Goal: Transaction & Acquisition: Purchase product/service

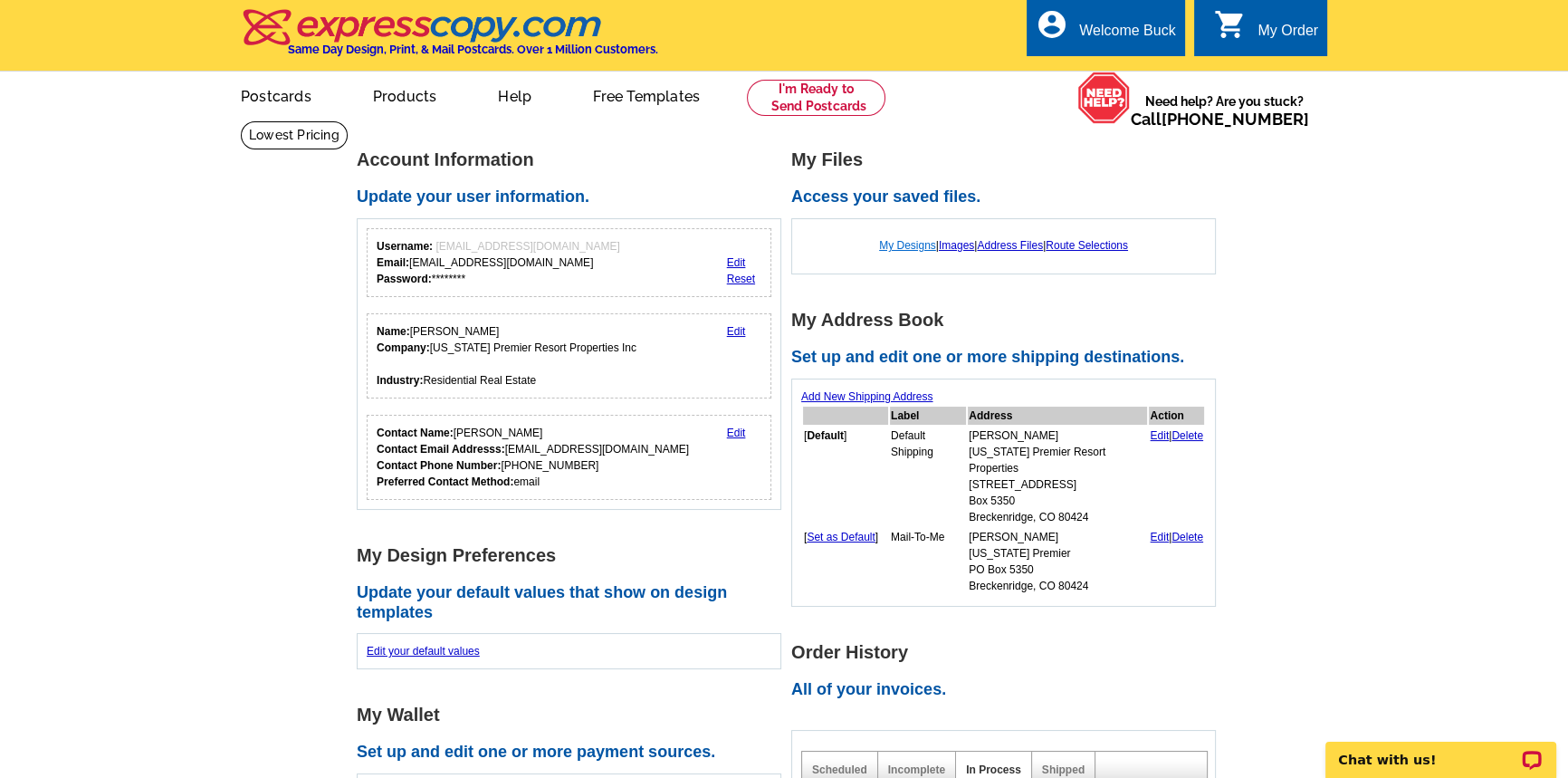
click at [882, 244] on link "My Designs" at bounding box center [908, 245] width 57 height 13
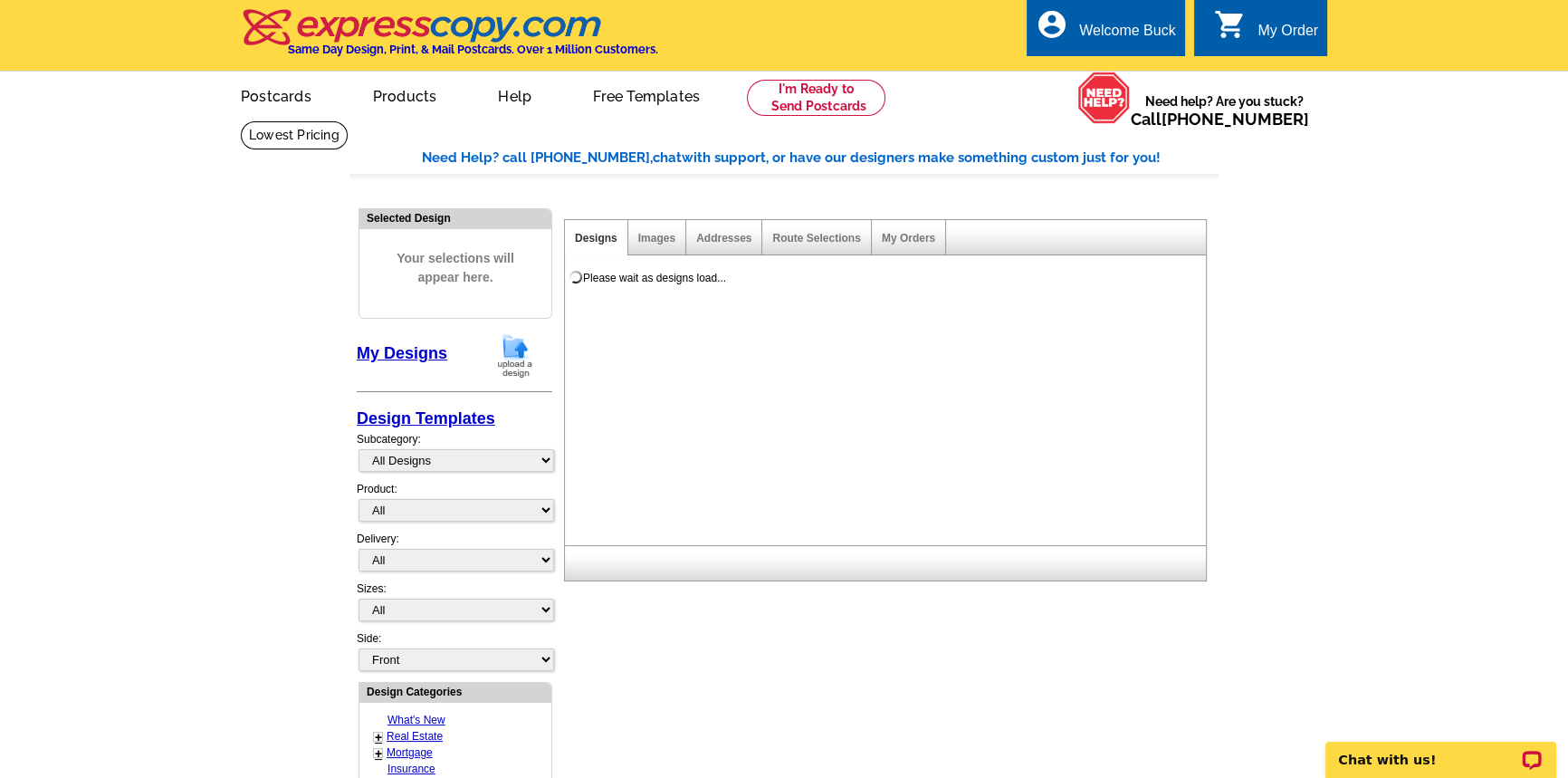
click at [247, 361] on main "Need Help? call [PHONE_NUMBER], chat with support, or have our designers make s…" at bounding box center [784, 764] width 1568 height 1287
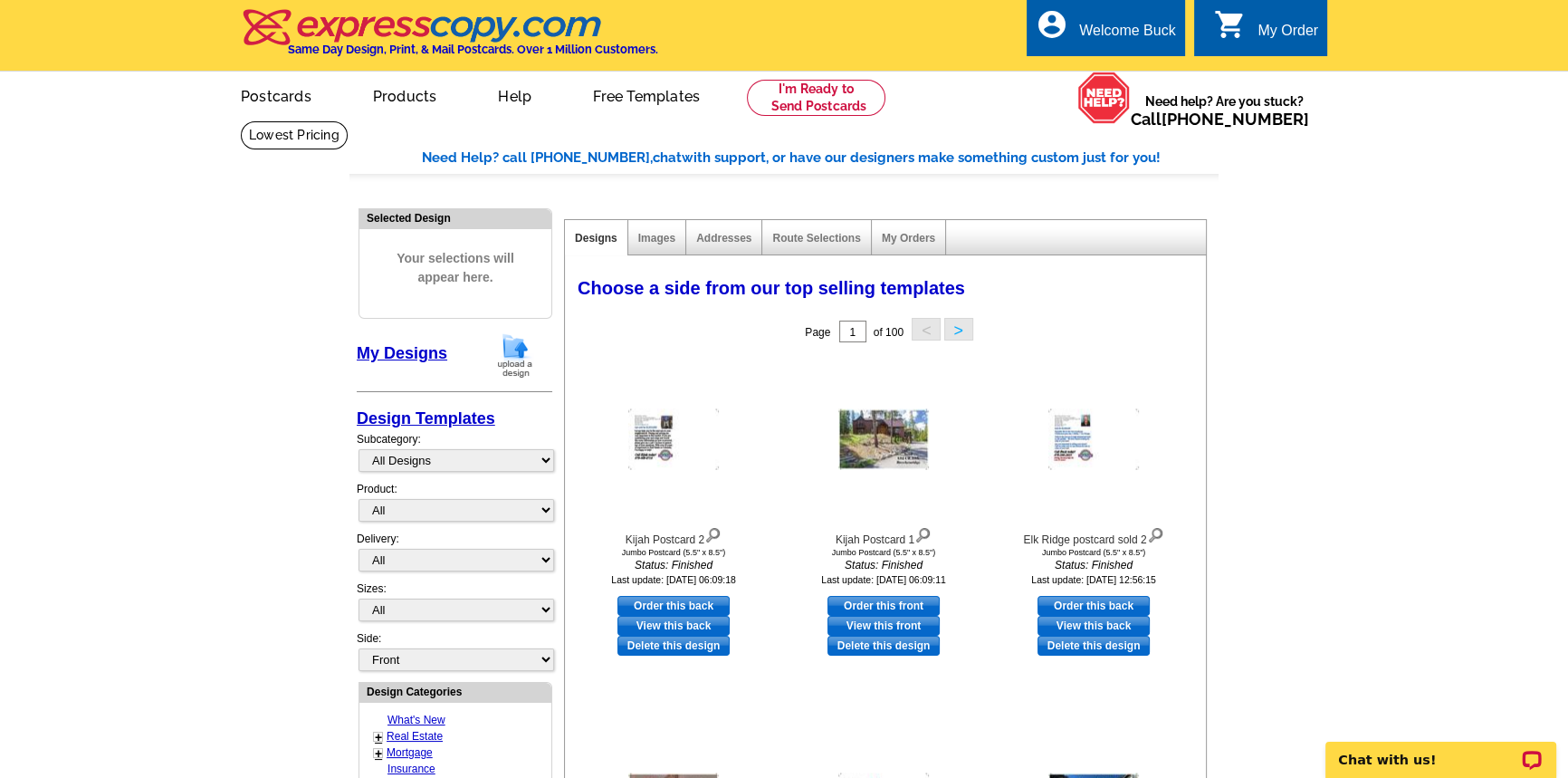
click at [518, 355] on img at bounding box center [515, 356] width 47 height 46
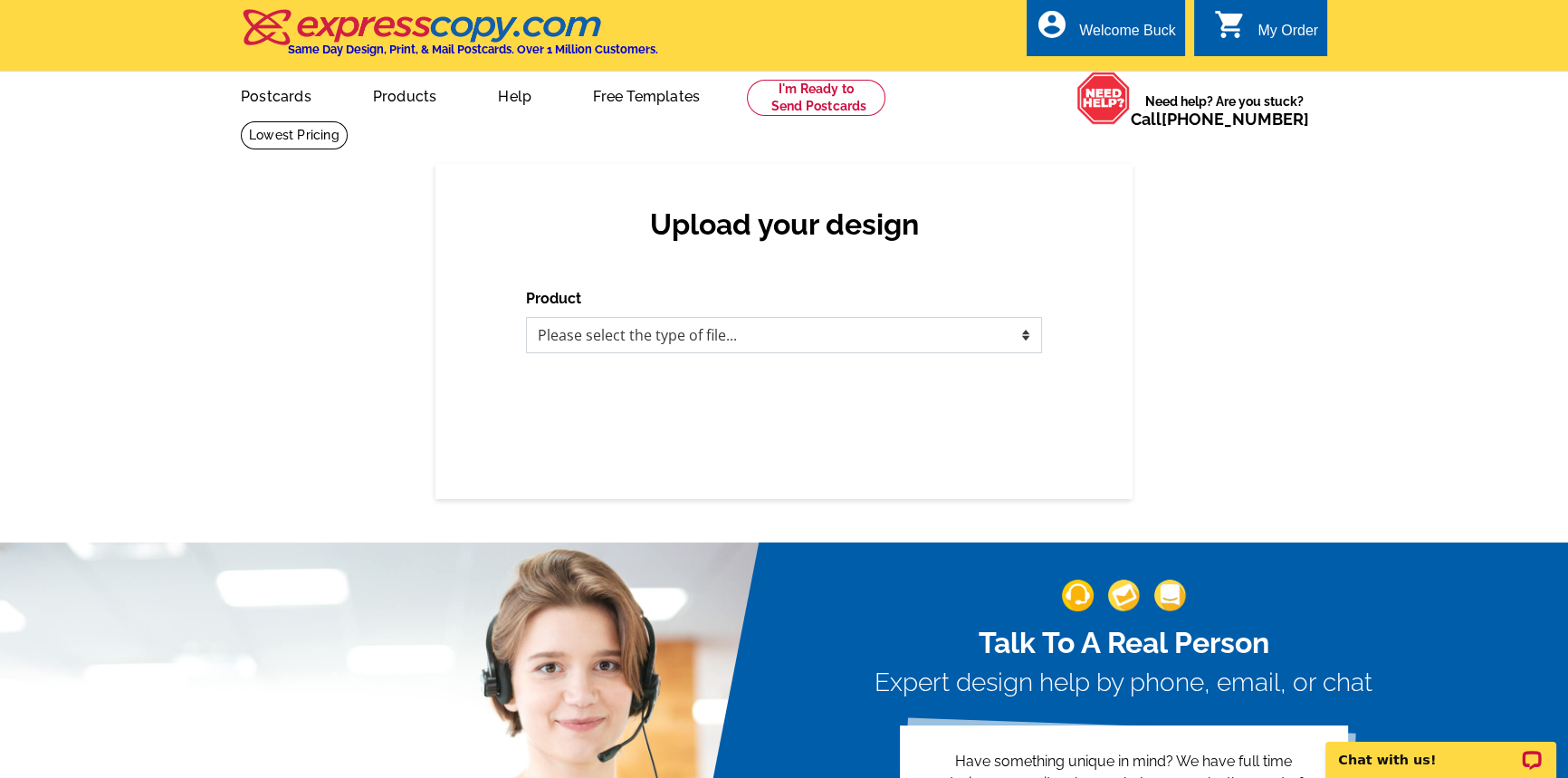
click at [545, 336] on select "Please select the type of file... Postcards Business Cards Letters and flyers G…" at bounding box center [784, 335] width 516 height 36
select select "1"
click at [526, 317] on select "Please select the type of file... Postcards Business Cards Letters and flyers G…" at bounding box center [784, 335] width 516 height 36
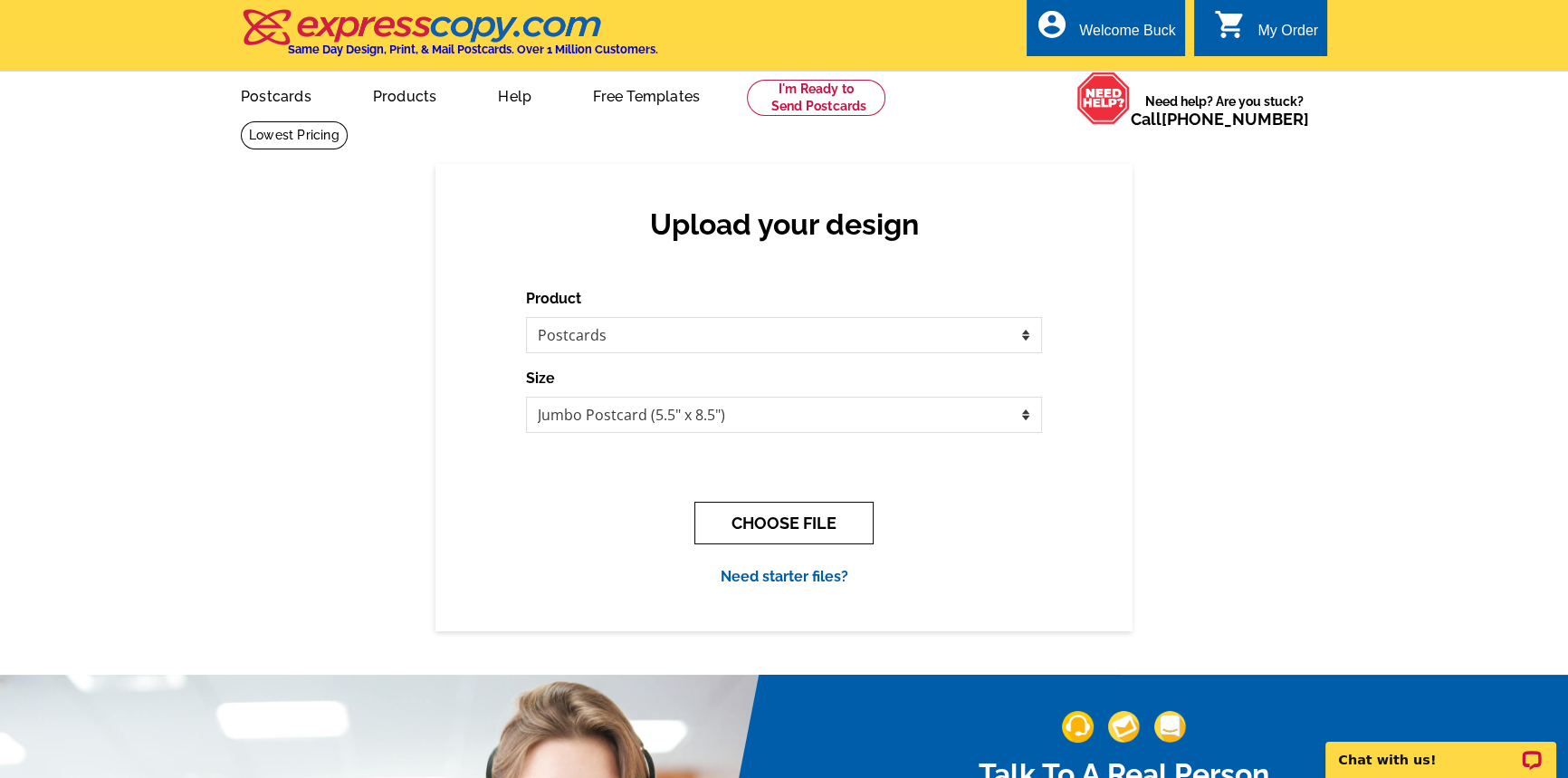
click at [740, 526] on button "CHOOSE FILE" at bounding box center [784, 523] width 179 height 43
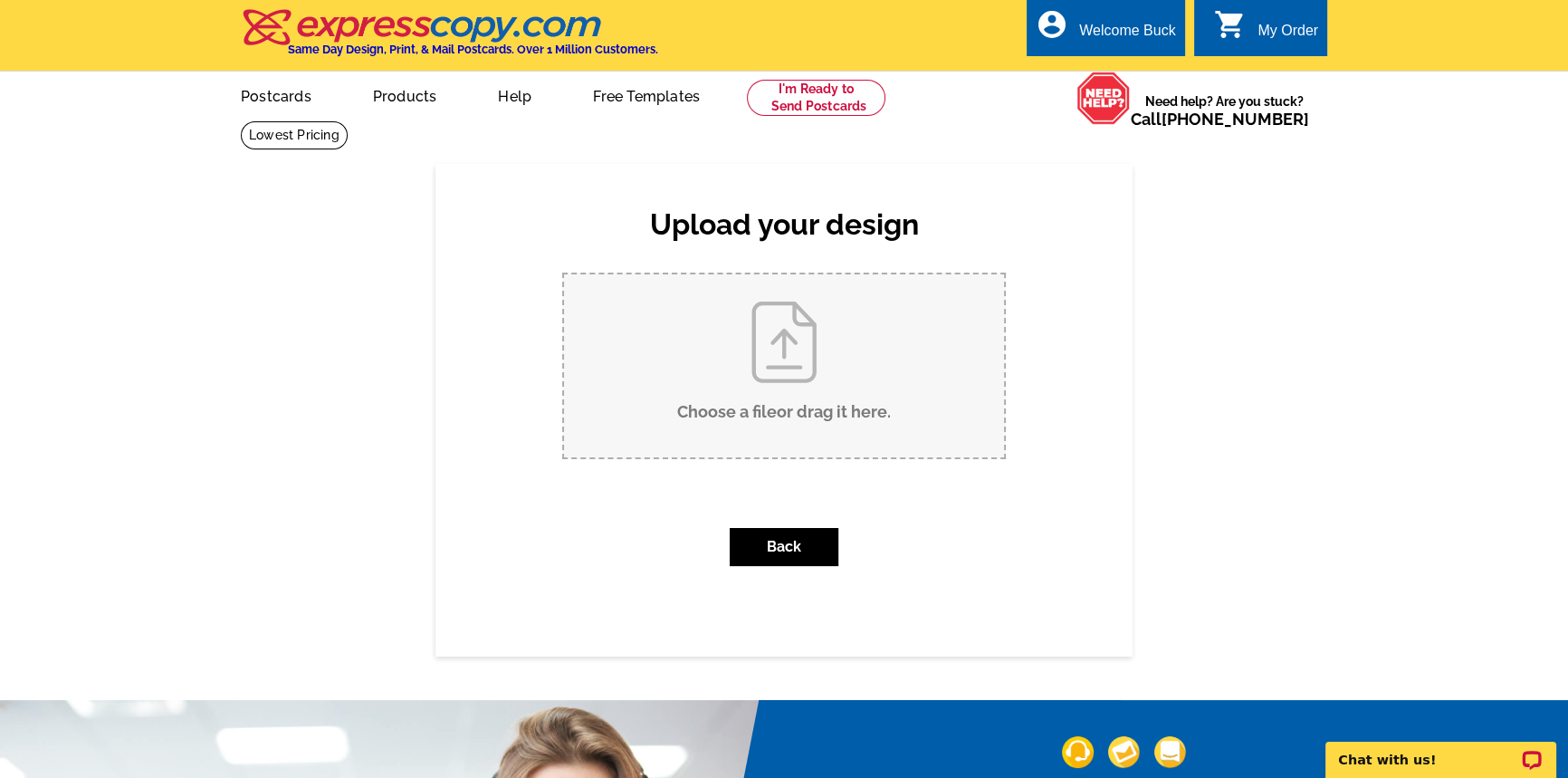
click at [673, 375] on input "Choose a file or drag it here ." at bounding box center [784, 366] width 440 height 183
type input "C:\fakepath\Sun West postcard.pdf"
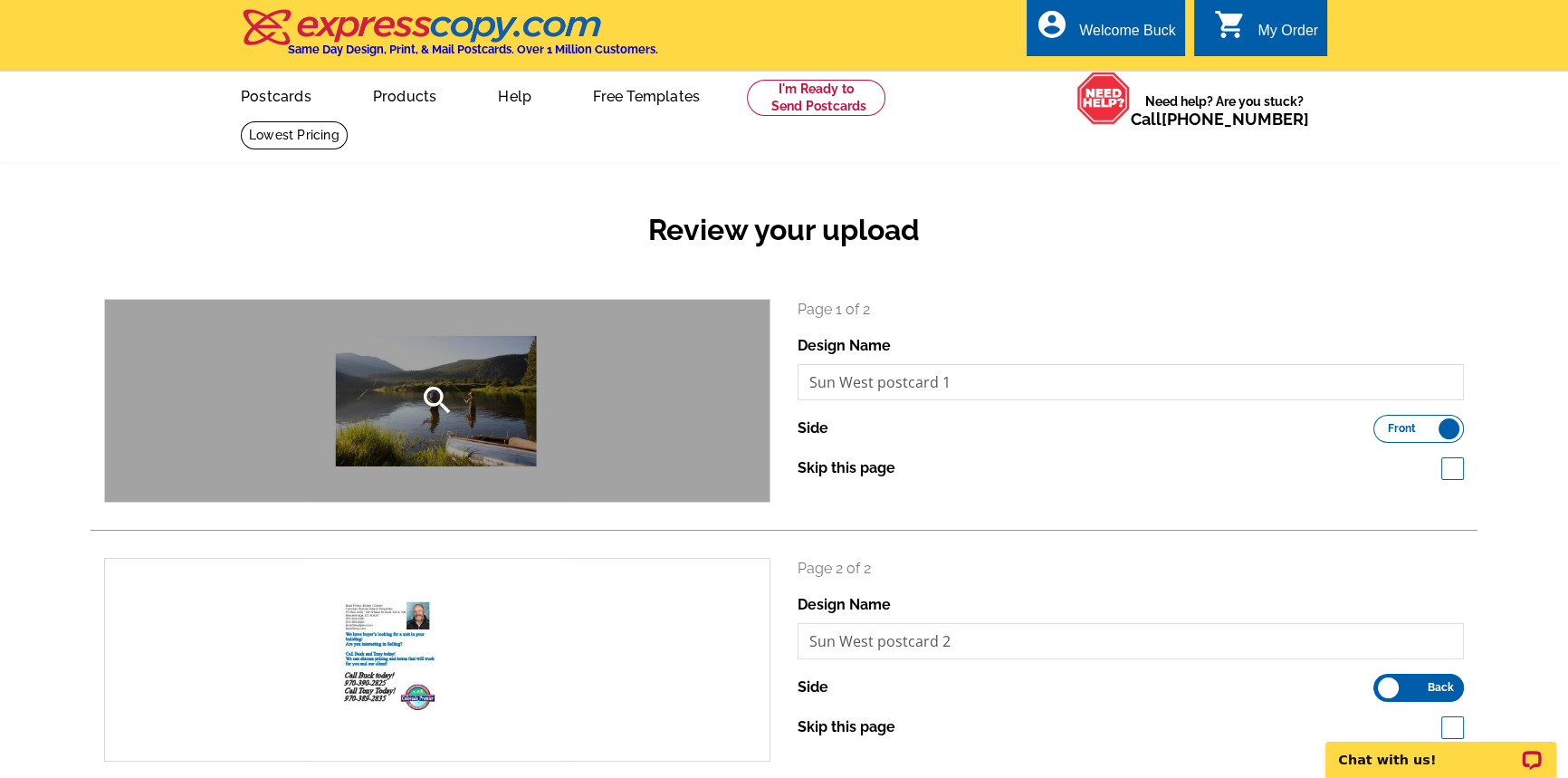
click at [421, 396] on icon "search" at bounding box center [437, 400] width 36 height 36
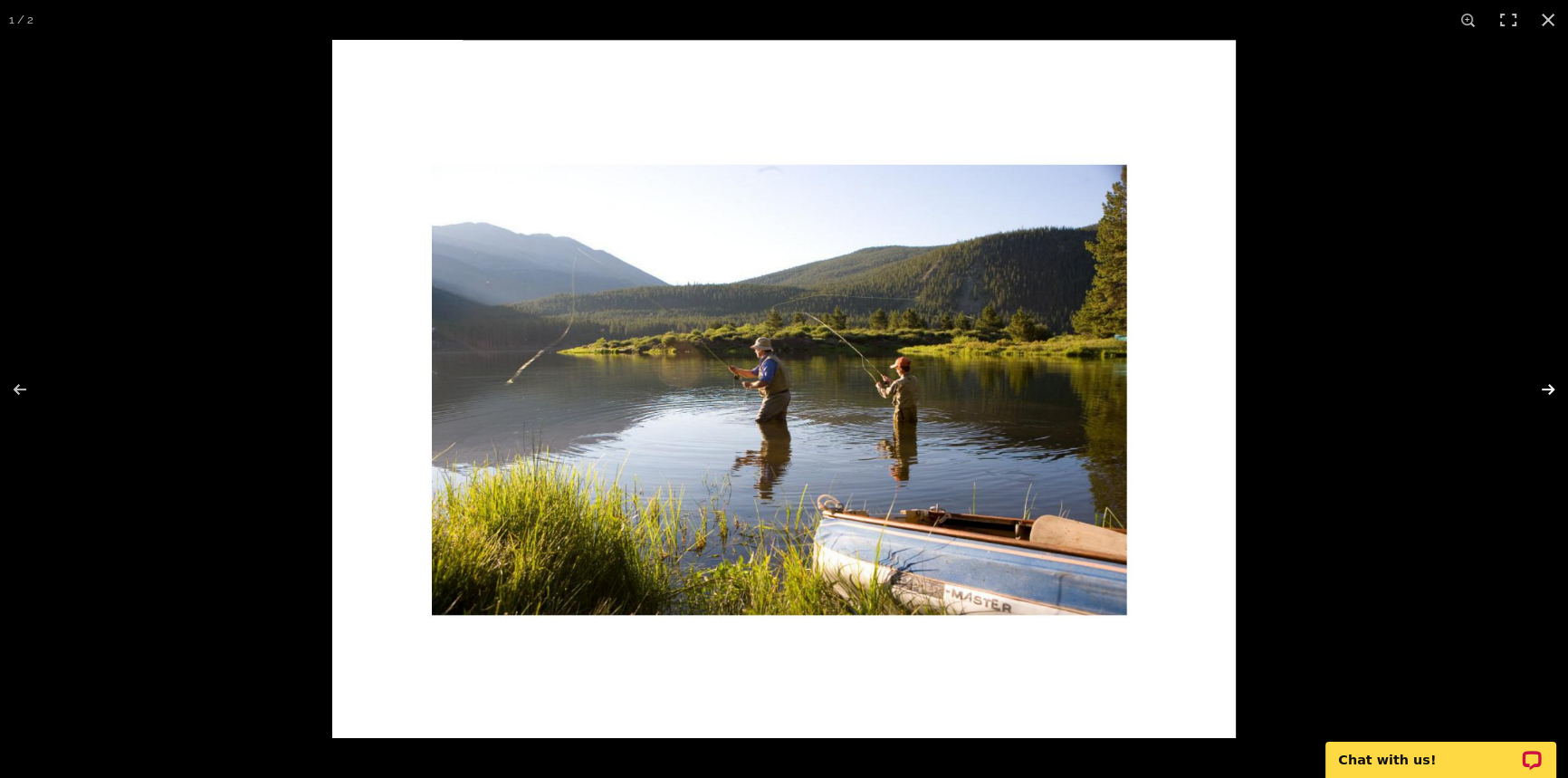
click at [1546, 390] on button at bounding box center [1537, 389] width 64 height 91
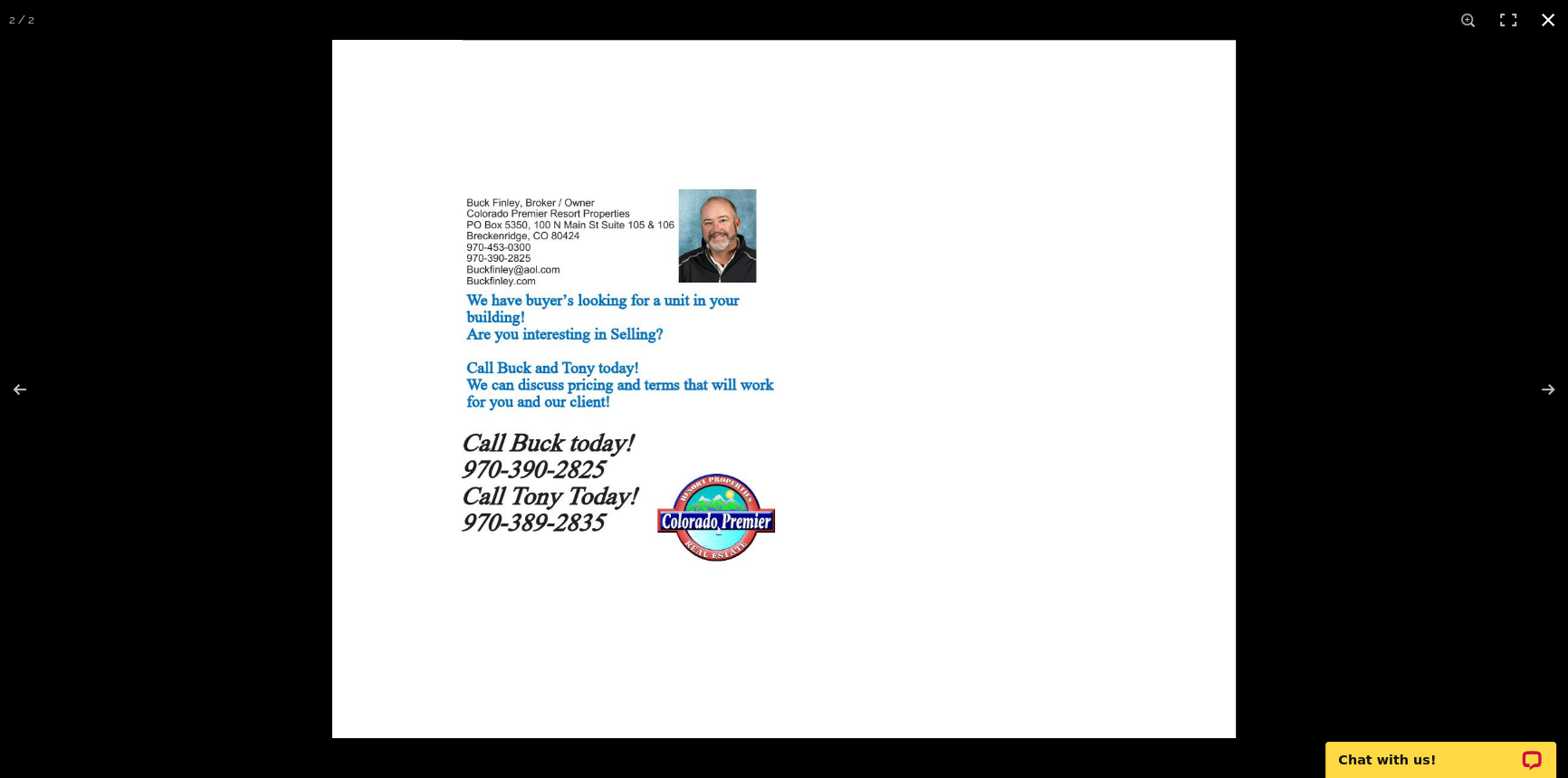
click at [1549, 17] on button at bounding box center [1548, 20] width 40 height 40
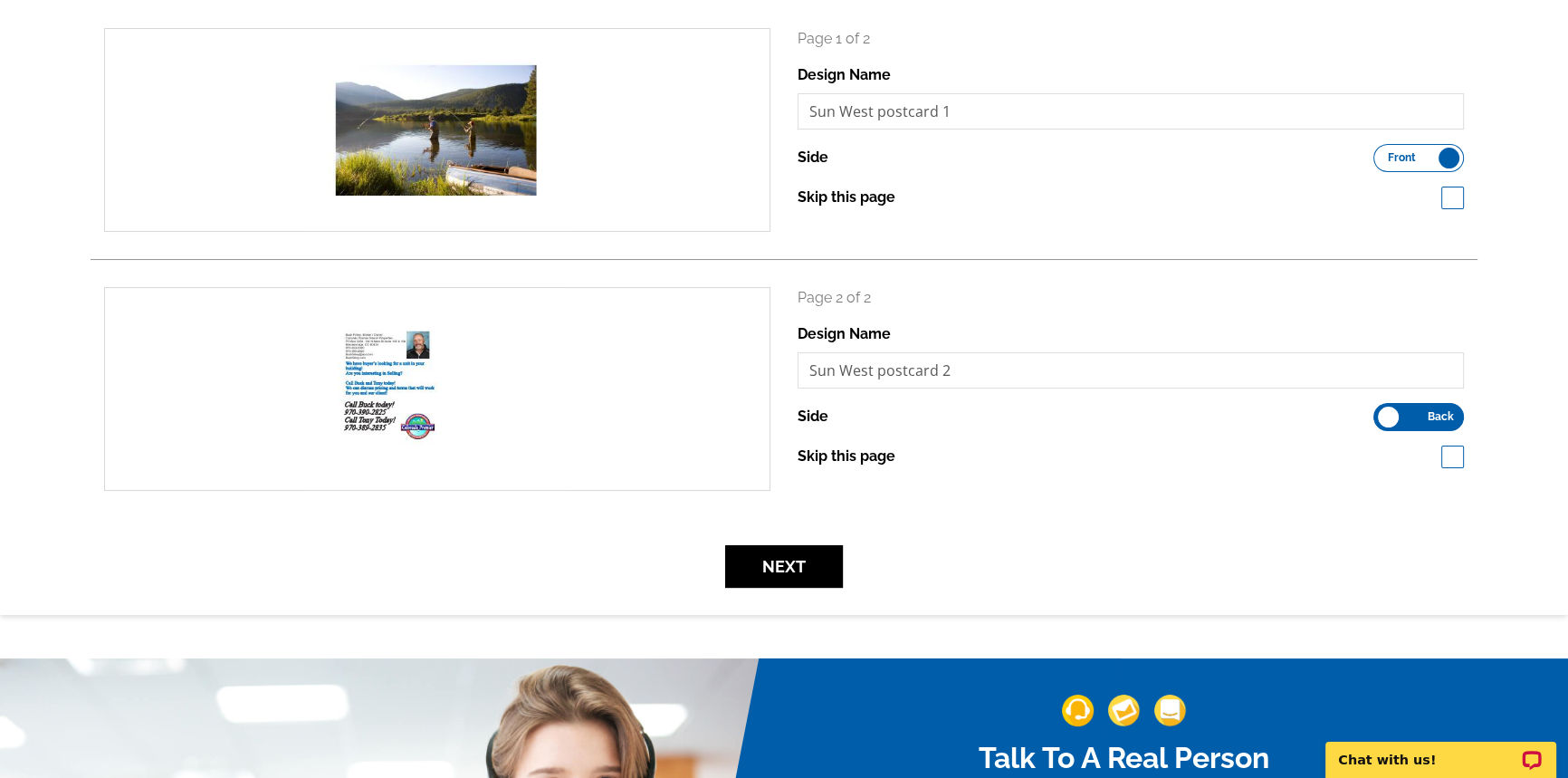
scroll to position [411, 0]
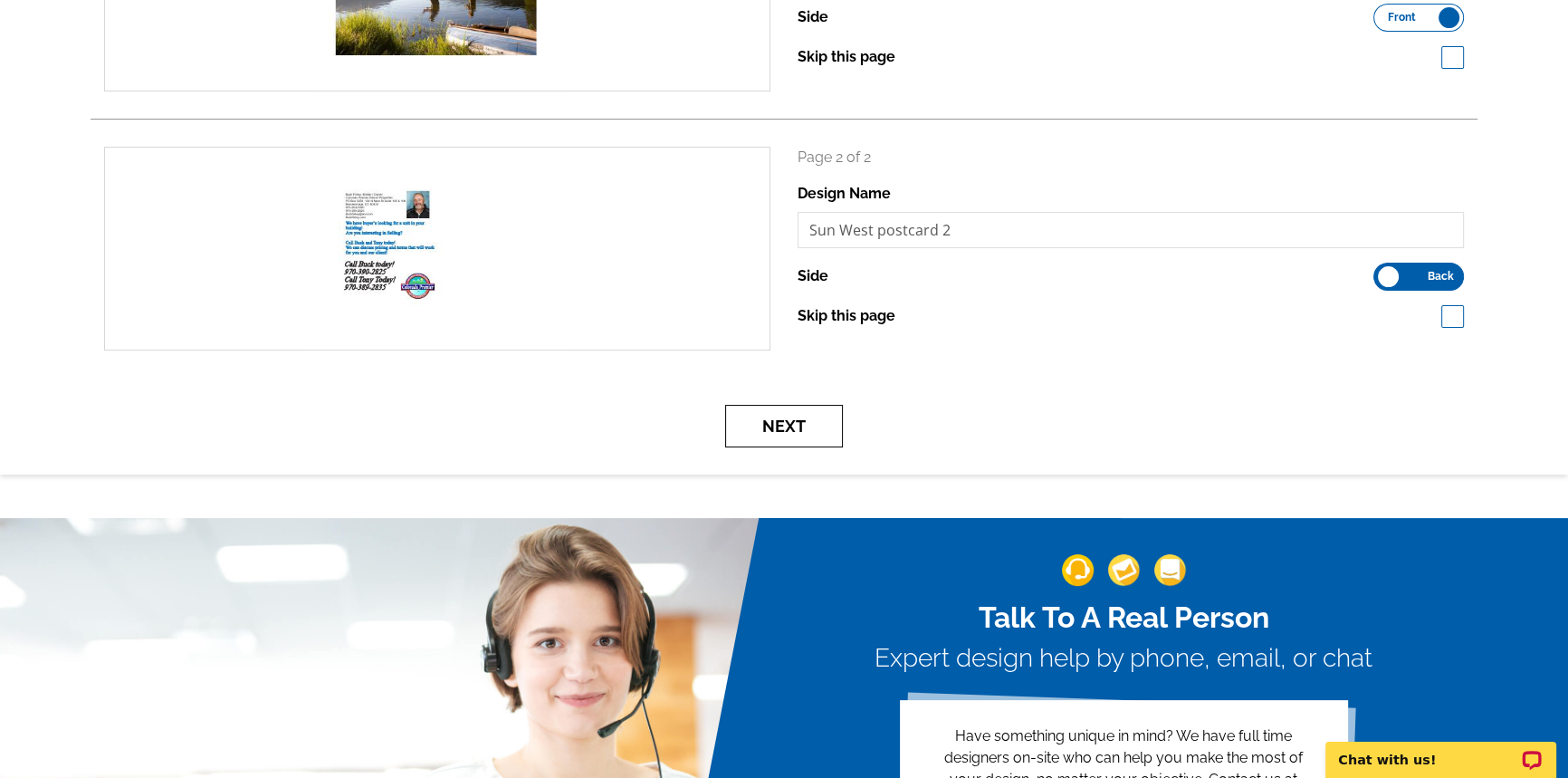
click at [805, 424] on button "Next" at bounding box center [784, 425] width 118 height 43
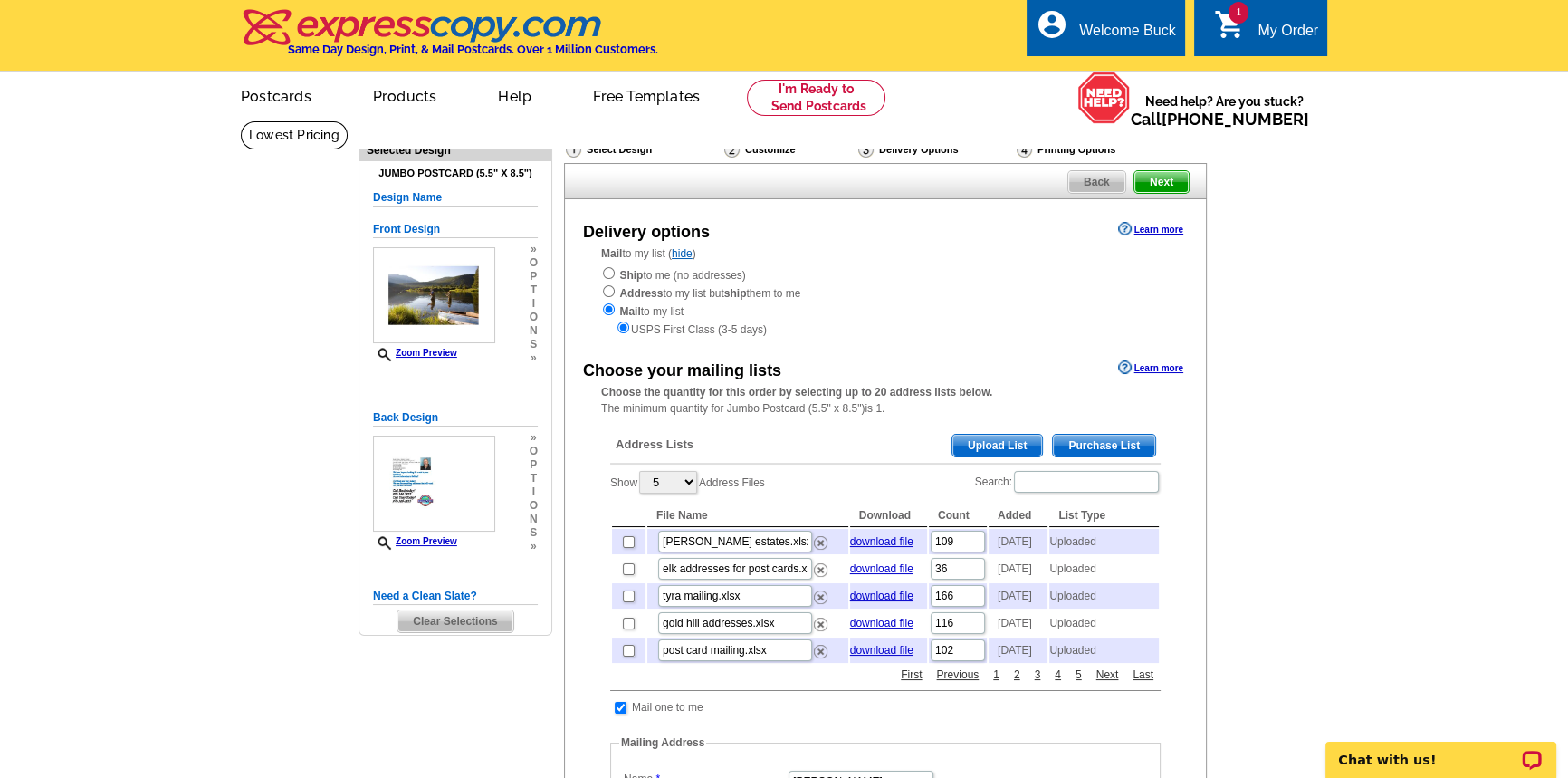
click at [1009, 443] on span "Upload List" at bounding box center [997, 445] width 90 height 22
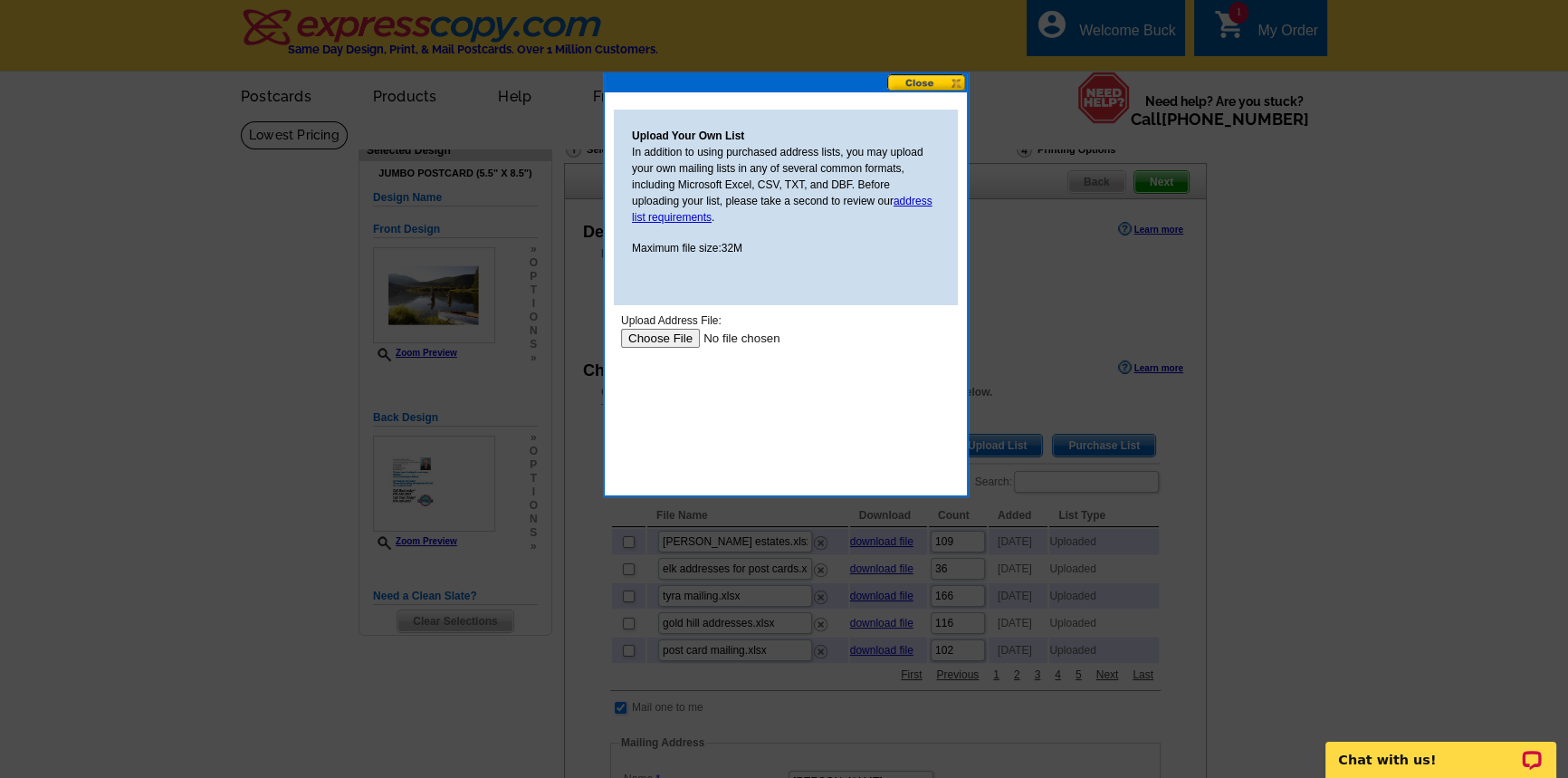
click at [650, 339] on input "file" at bounding box center [736, 338] width 229 height 19
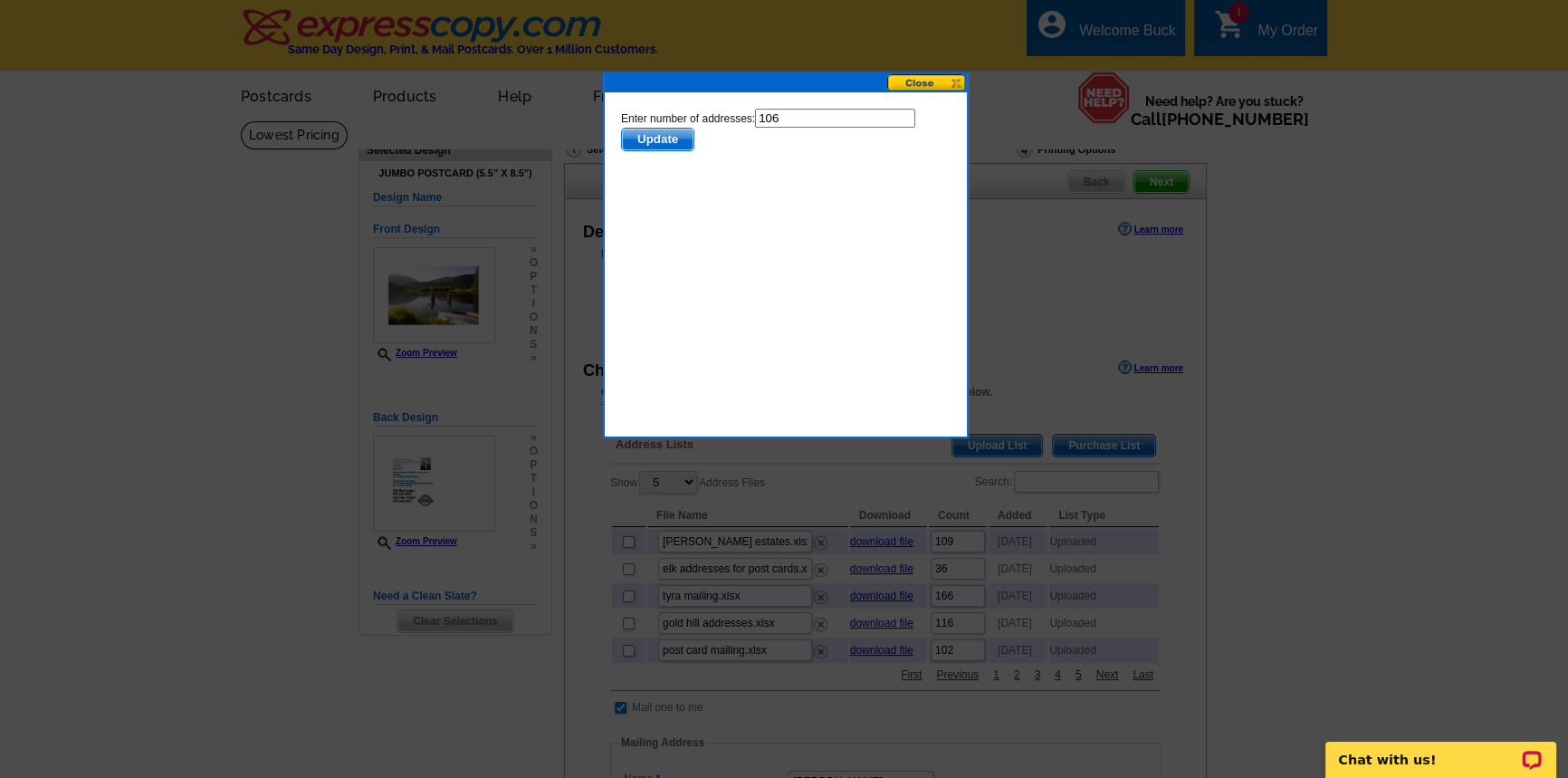
click at [661, 138] on span "Update" at bounding box center [657, 139] width 72 height 22
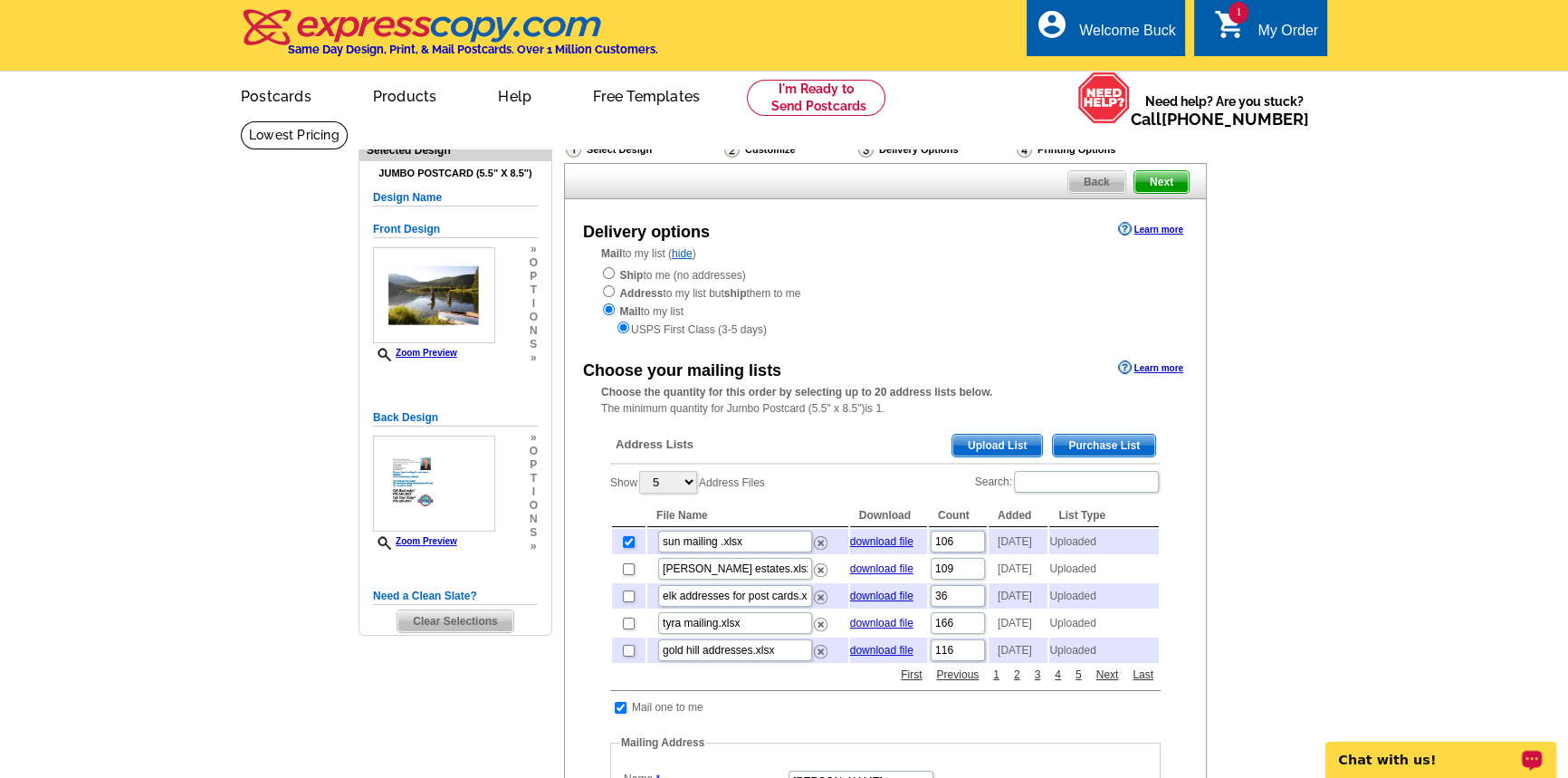
click at [1414, 759] on p "Chat with us!" at bounding box center [1429, 759] width 179 height 15
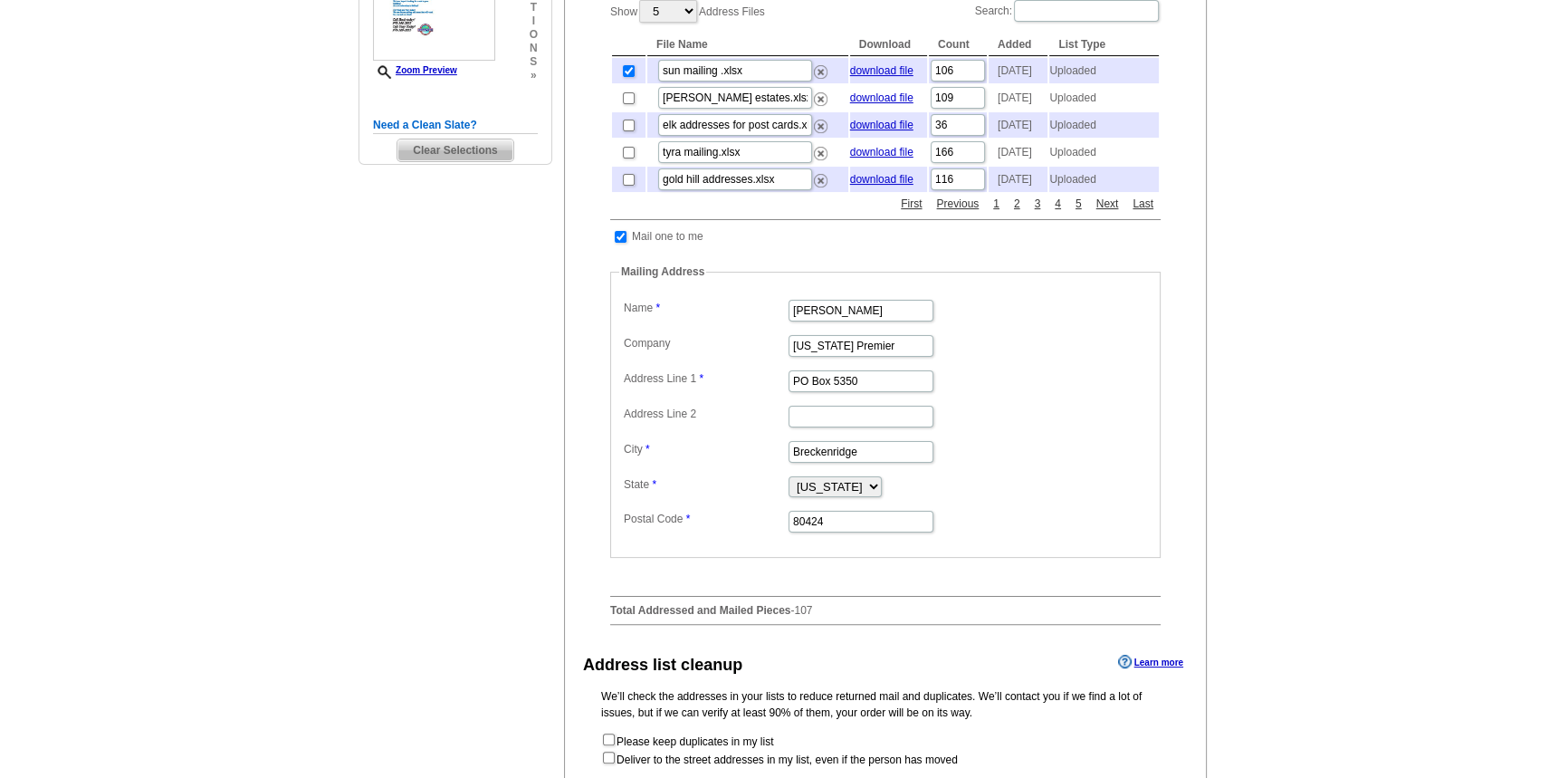
scroll to position [493, 0]
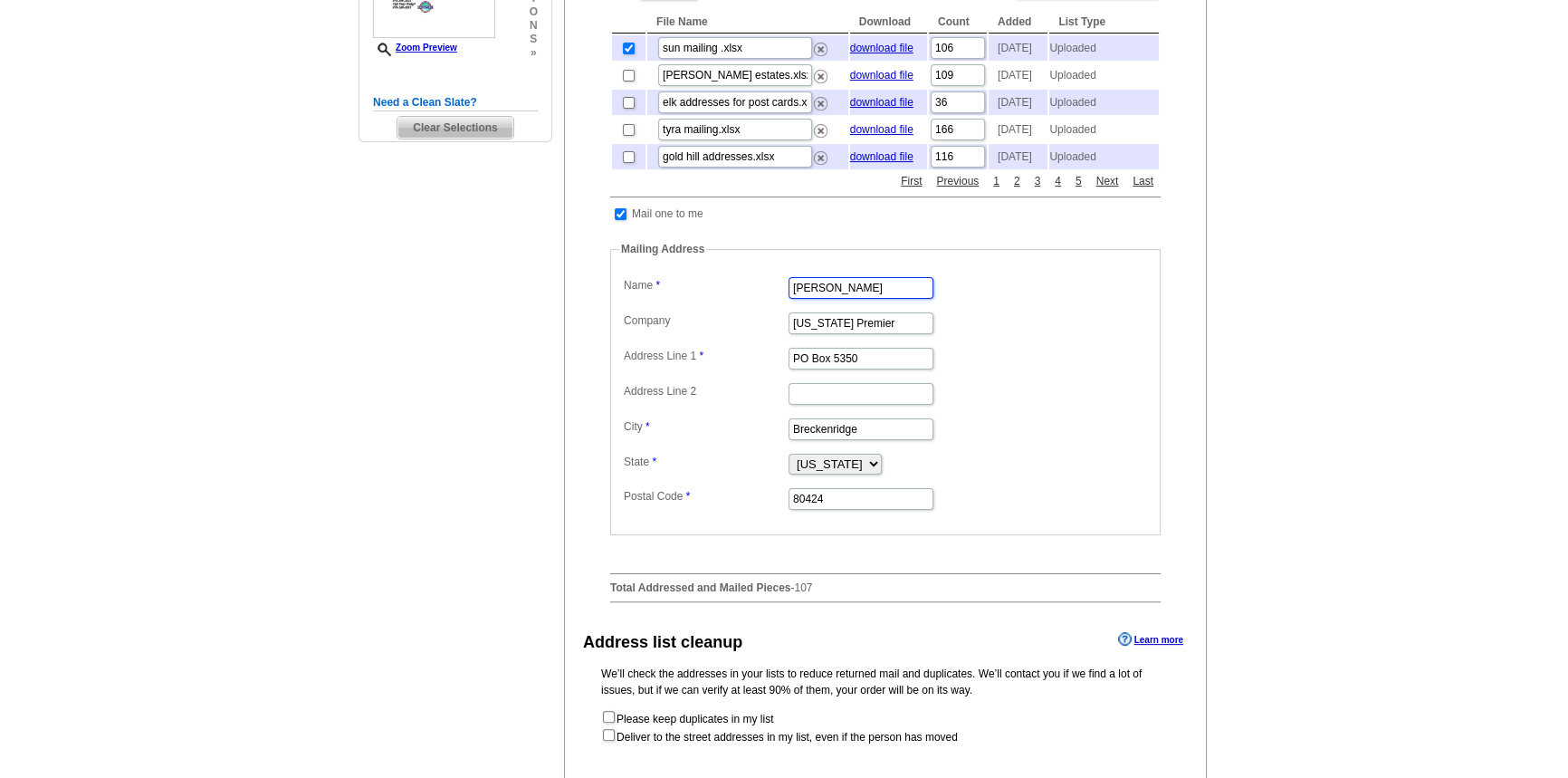
drag, startPoint x: 869, startPoint y: 327, endPoint x: 603, endPoint y: 326, distance: 266.0
click at [603, 326] on div "Address Lists Purchase List Upload List Show 5 10 25 50 100 Address Files Searc…" at bounding box center [886, 271] width 569 height 690
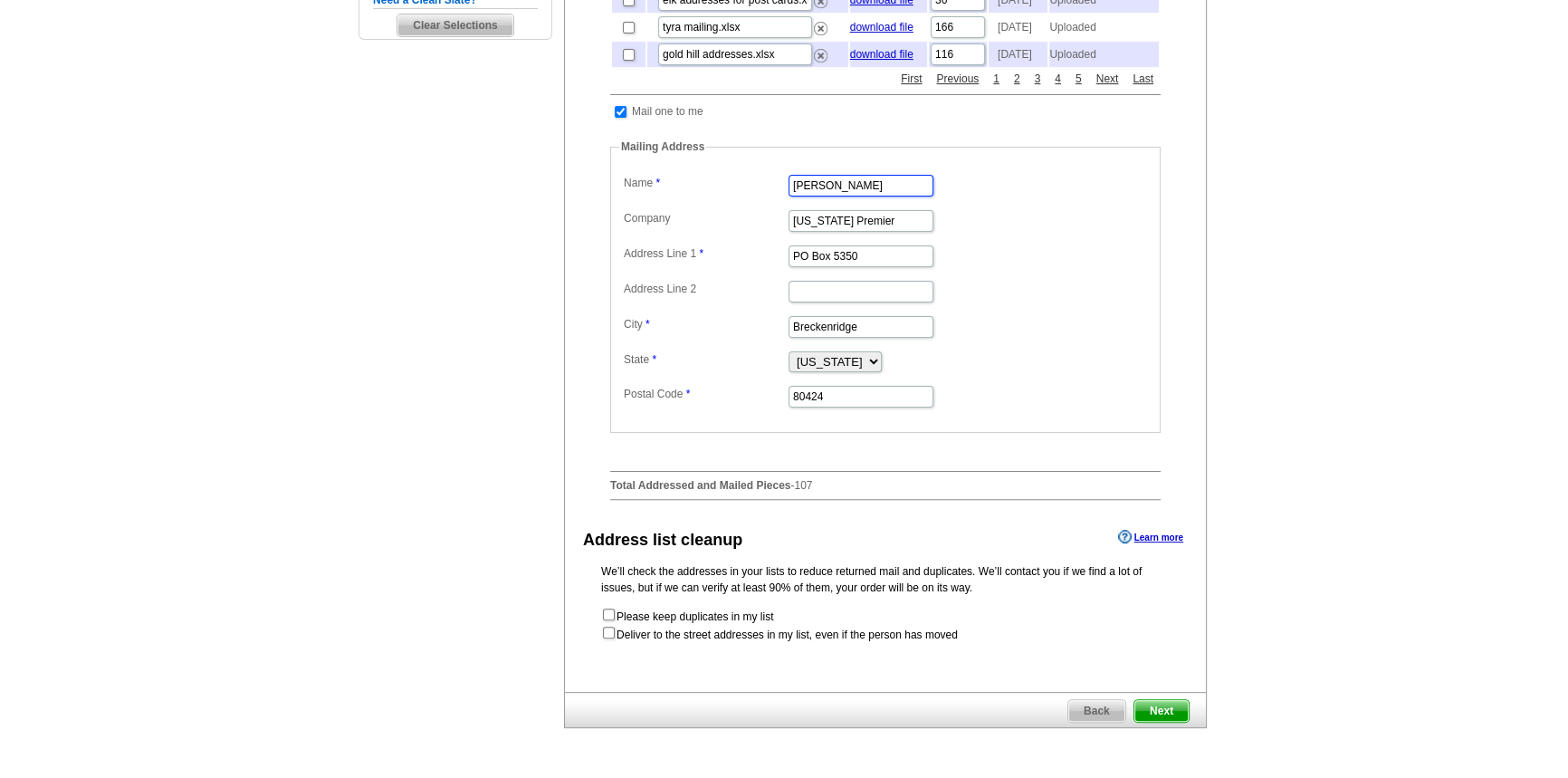
scroll to position [740, 0]
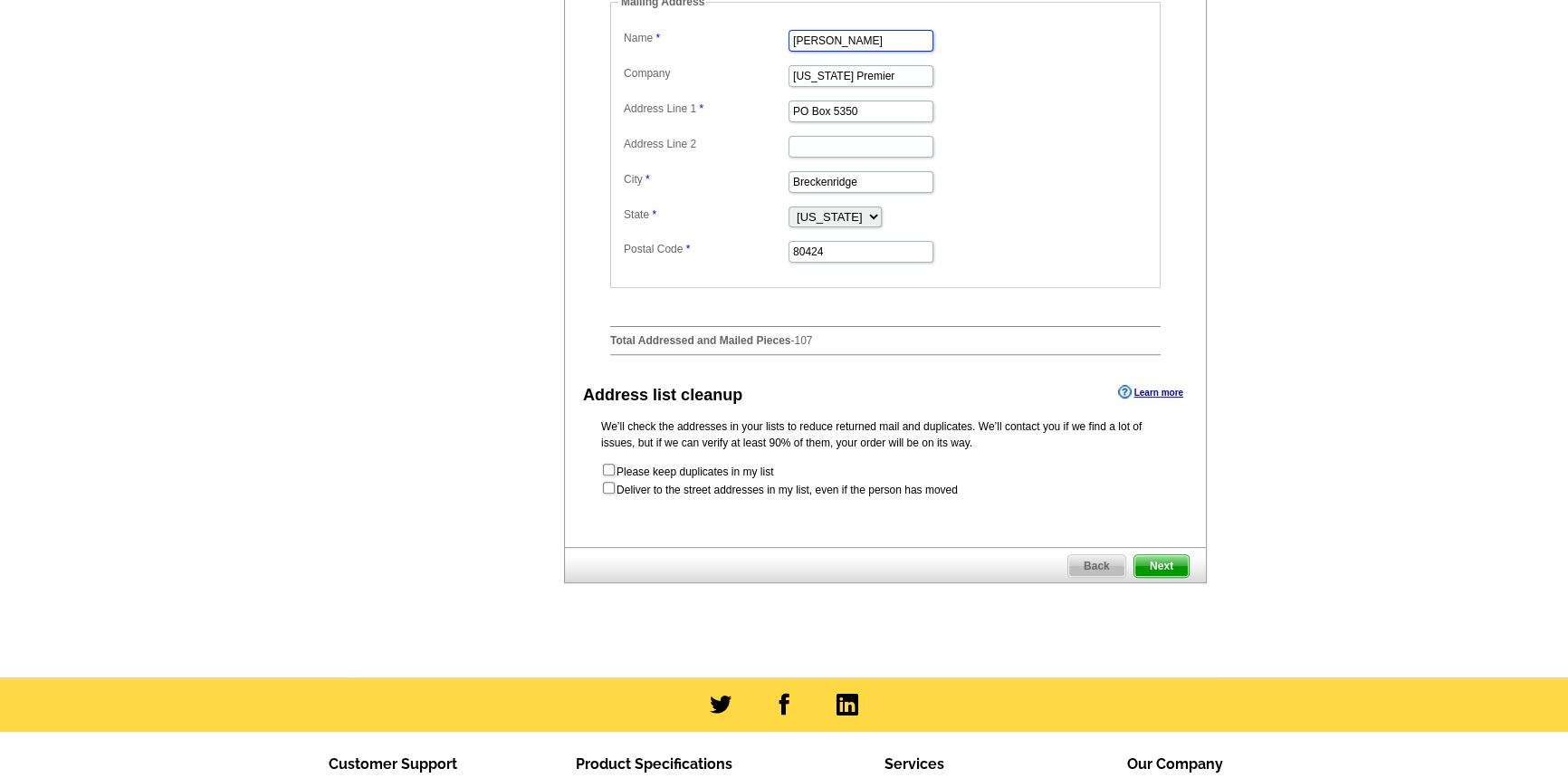
type input "[PERSON_NAME]"
click at [1159, 577] on span "Next" at bounding box center [1162, 566] width 55 height 22
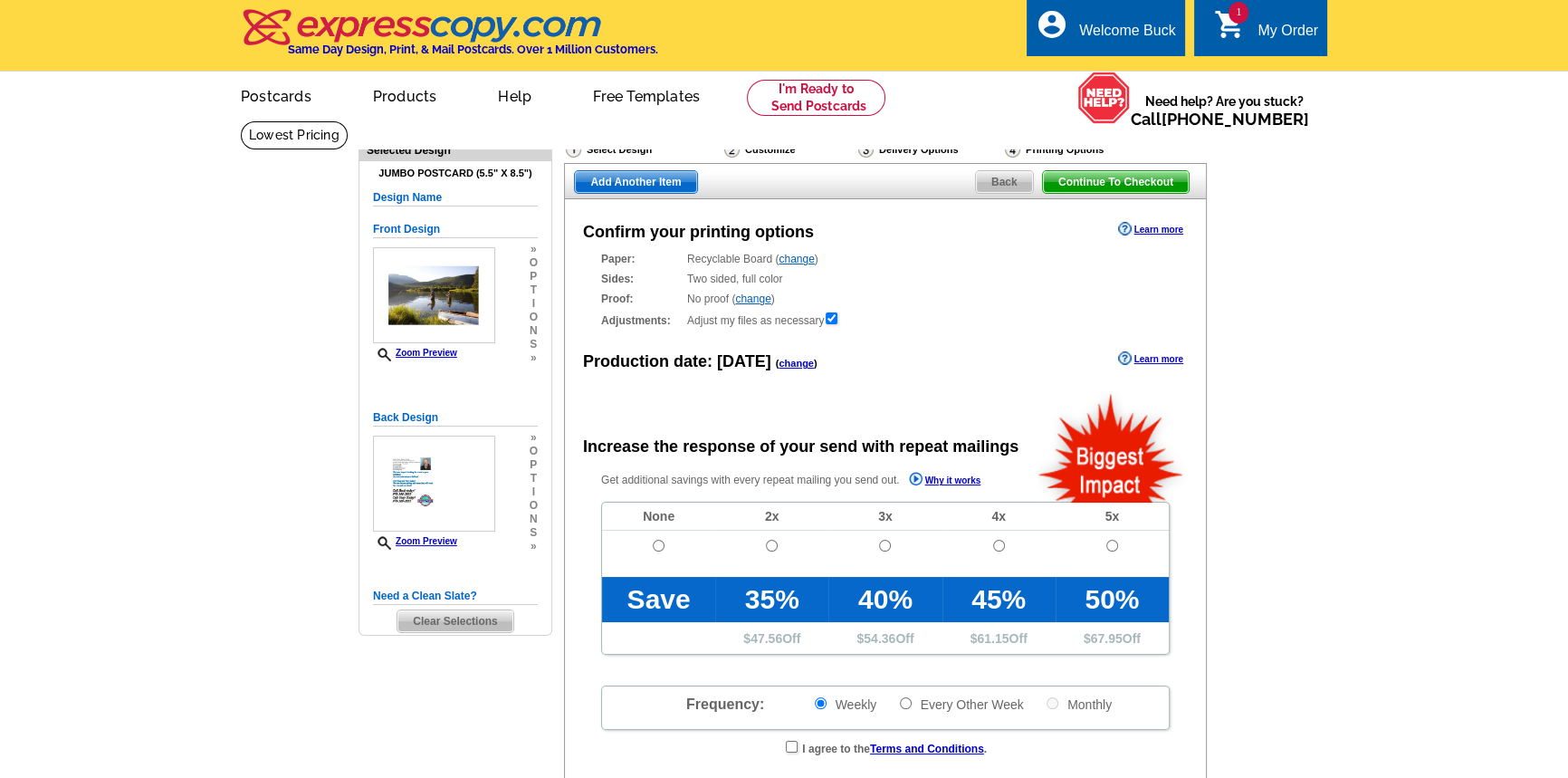
radio input "false"
click at [660, 546] on input "radio" at bounding box center [658, 546] width 12 height 12
radio input "true"
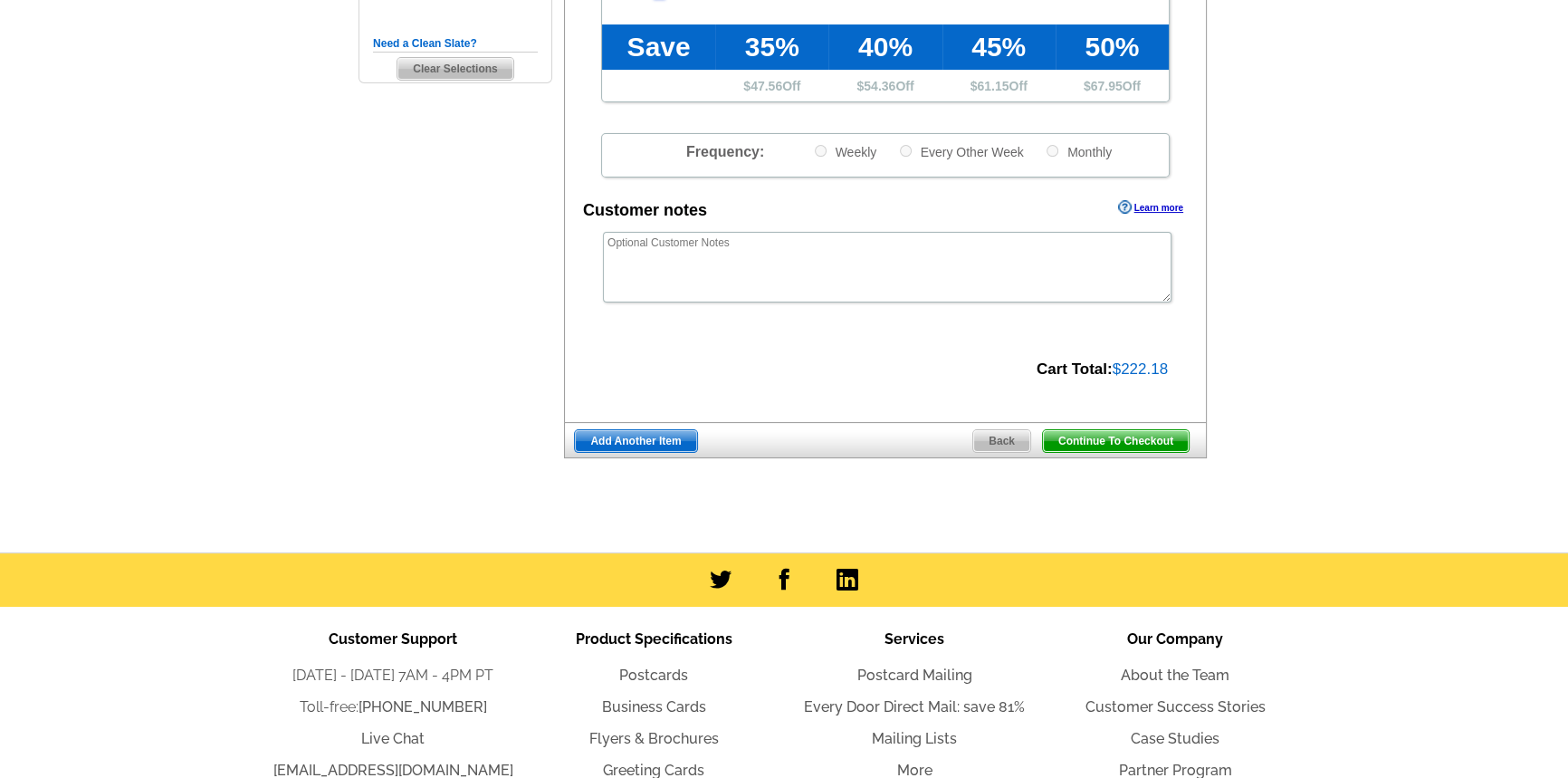
scroll to position [576, 0]
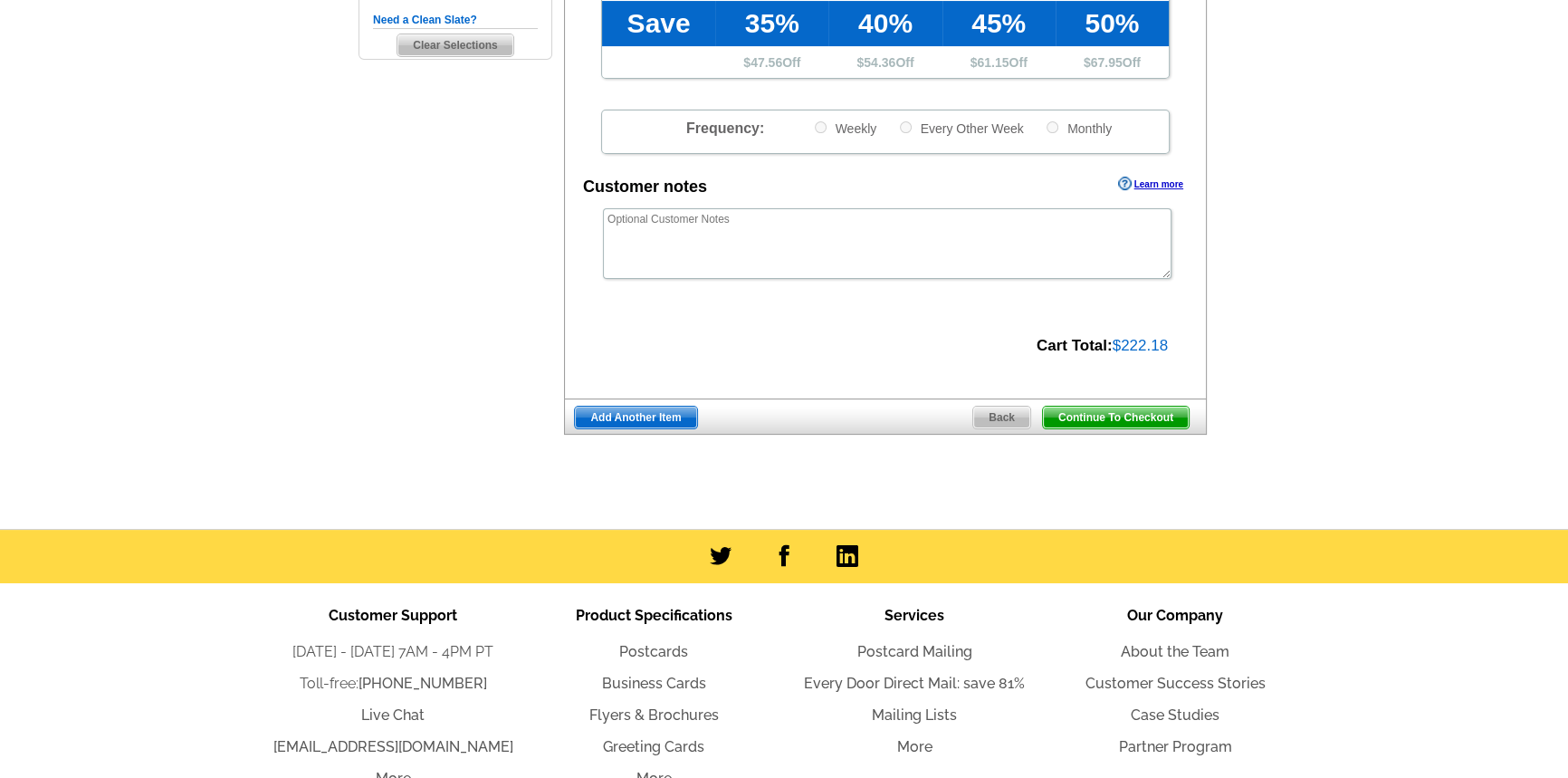
click at [1071, 417] on span "Continue To Checkout" at bounding box center [1116, 417] width 145 height 22
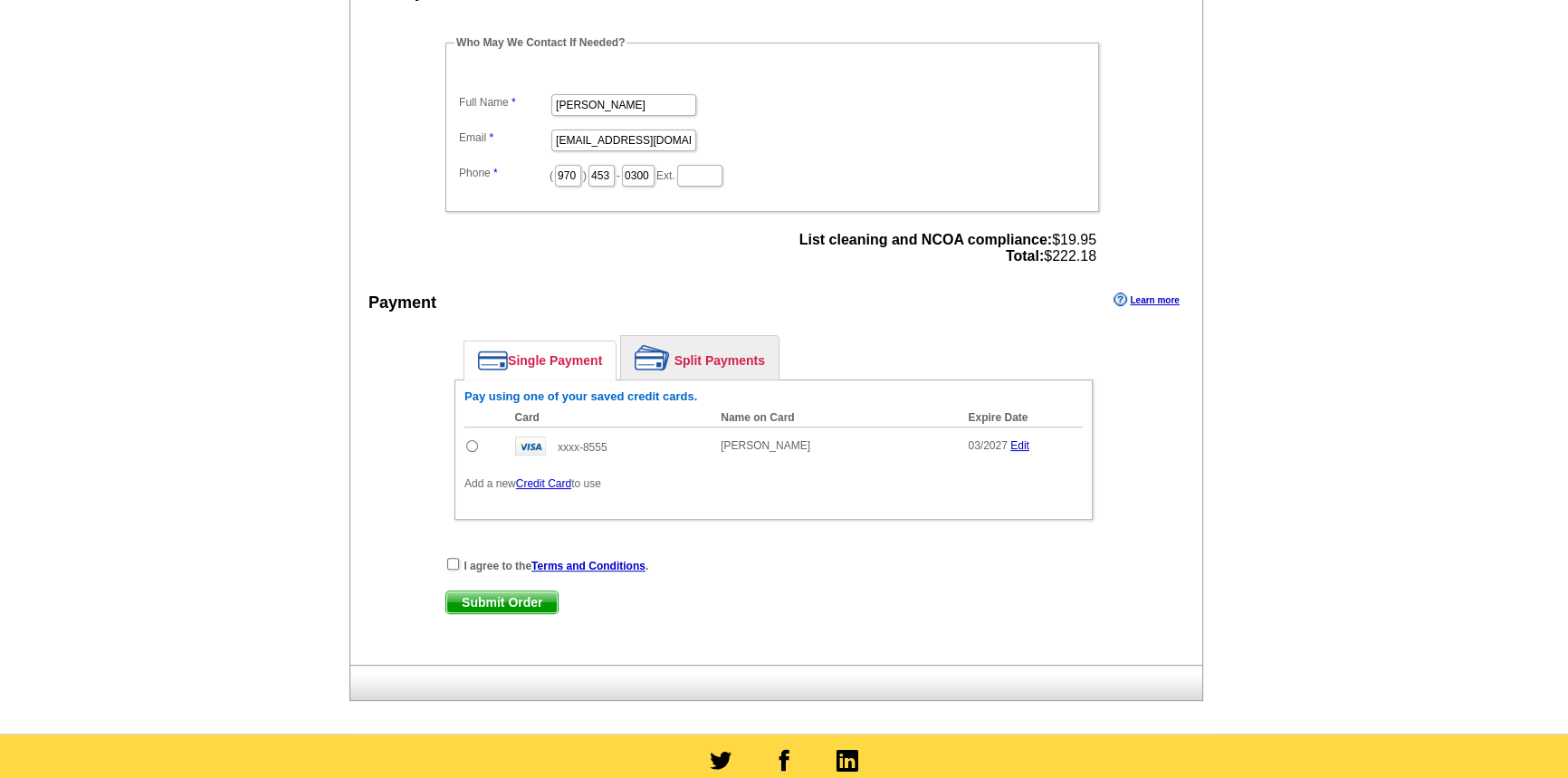
click at [472, 440] on input "radio" at bounding box center [472, 446] width 12 height 12
radio input "true"
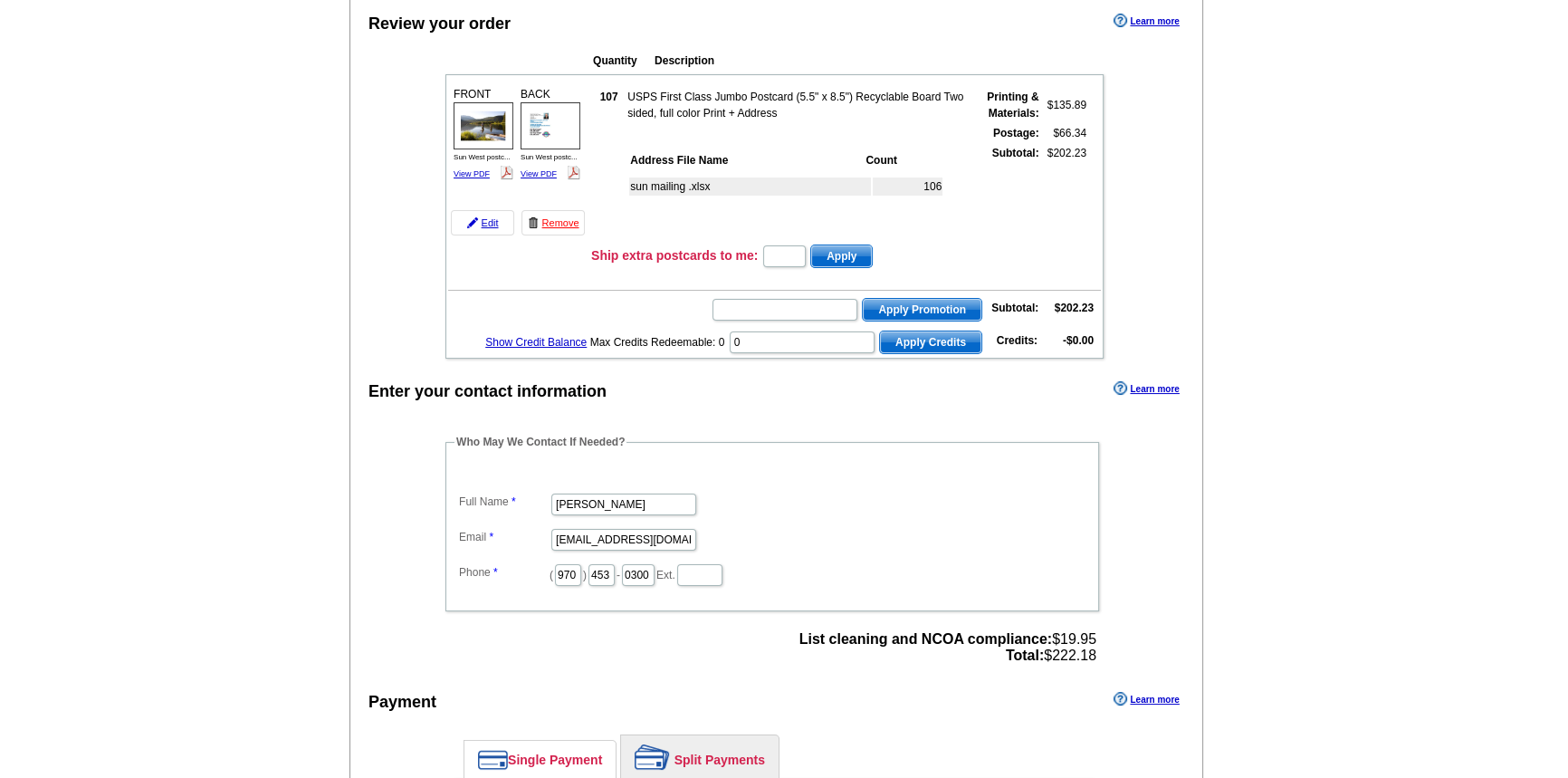
scroll to position [164, 0]
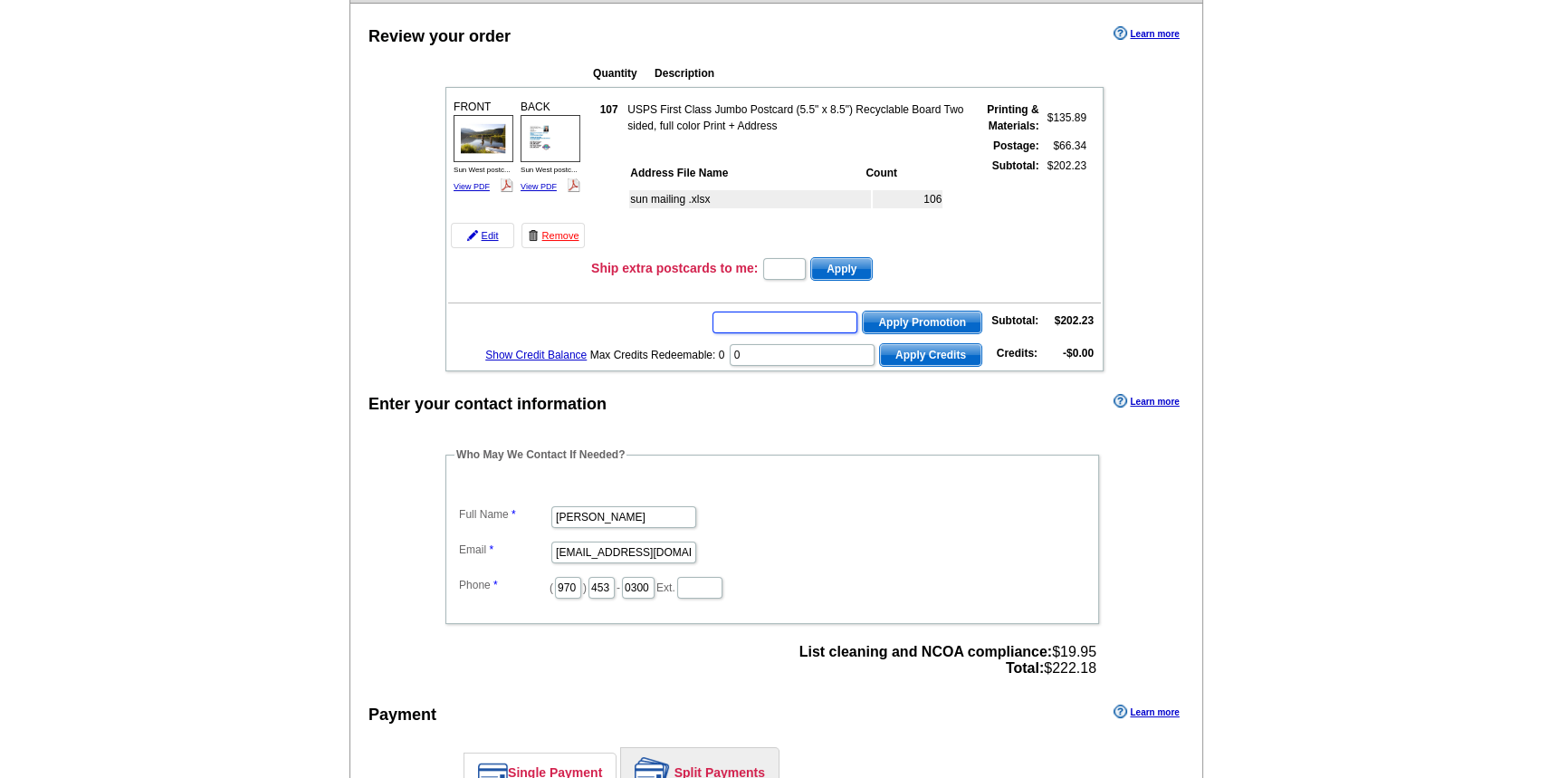
click at [760, 322] on input "text" at bounding box center [784, 323] width 144 height 22
paste input "E3025"
type input "E3025"
click at [898, 315] on span "Apply Promotion" at bounding box center [921, 323] width 119 height 22
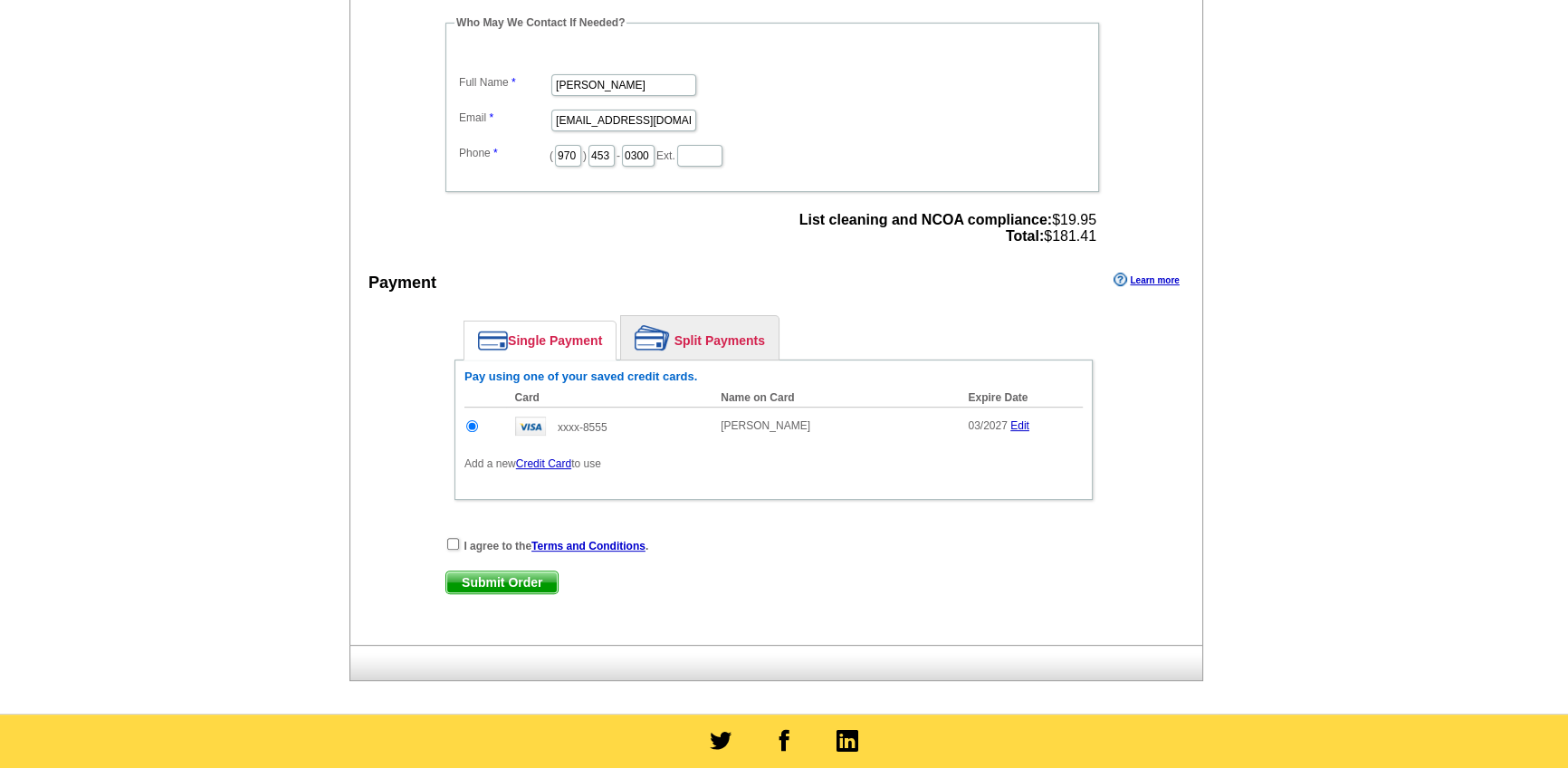
scroll to position [658, 0]
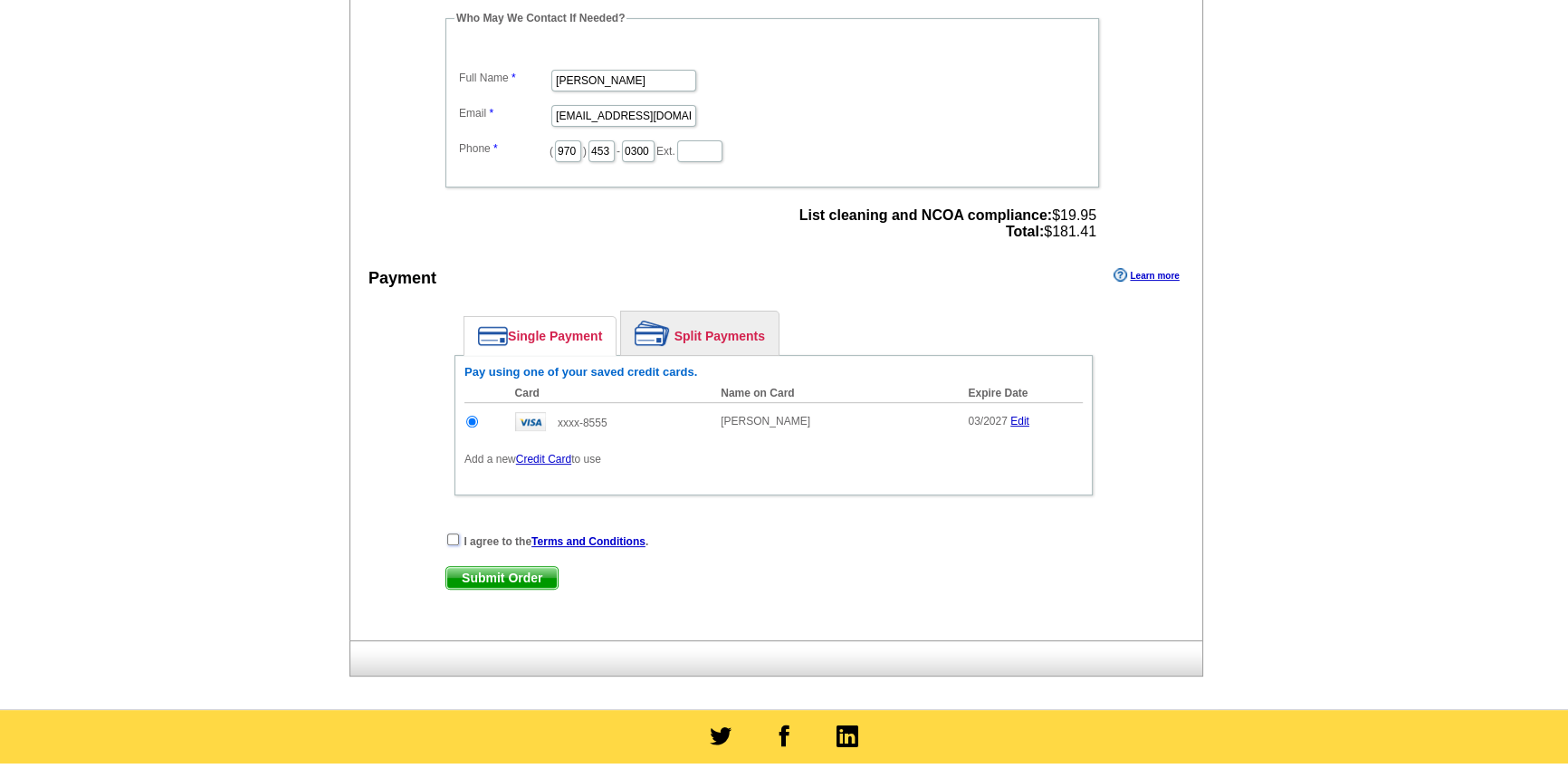
click at [452, 533] on input "checkbox" at bounding box center [453, 539] width 12 height 12
checkbox input "true"
click at [467, 570] on span "Submit Order" at bounding box center [502, 578] width 112 height 22
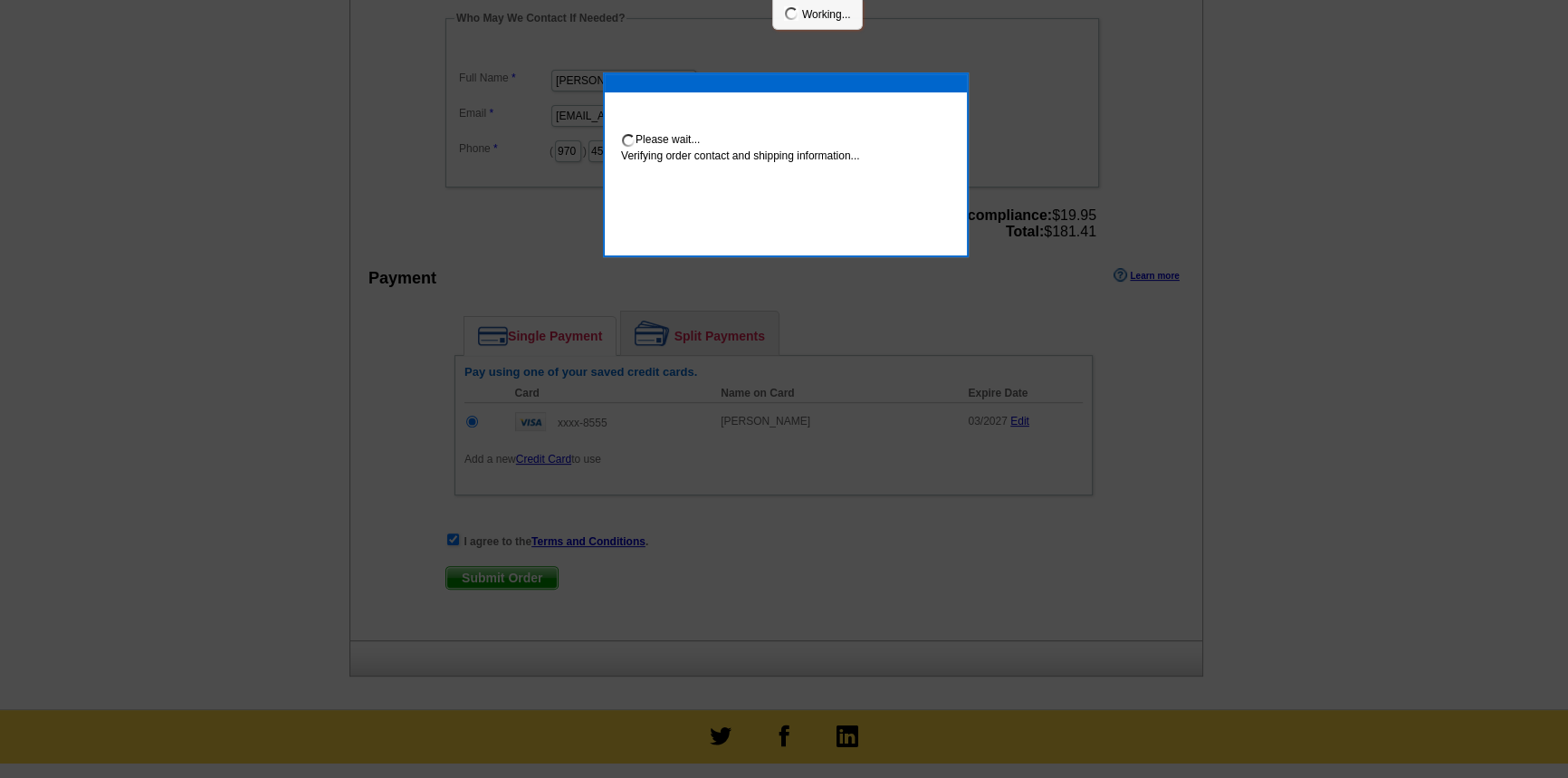
scroll to position [651, 0]
